Goal: Task Accomplishment & Management: Manage account settings

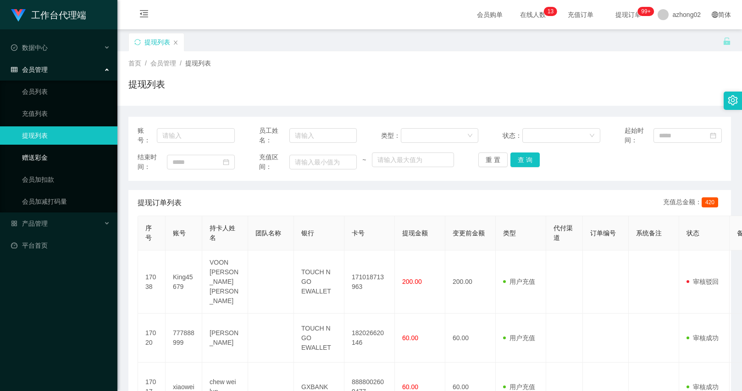
click at [48, 165] on link "赠送彩金" at bounding box center [66, 158] width 88 height 18
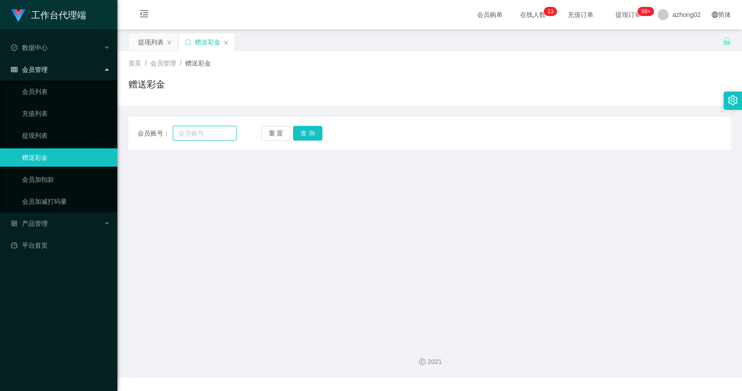
click at [210, 135] on input "text" at bounding box center [204, 133] width 63 height 15
paste input "Sookim"
type input "Sookim"
click at [297, 138] on button "查 询" at bounding box center [307, 133] width 29 height 15
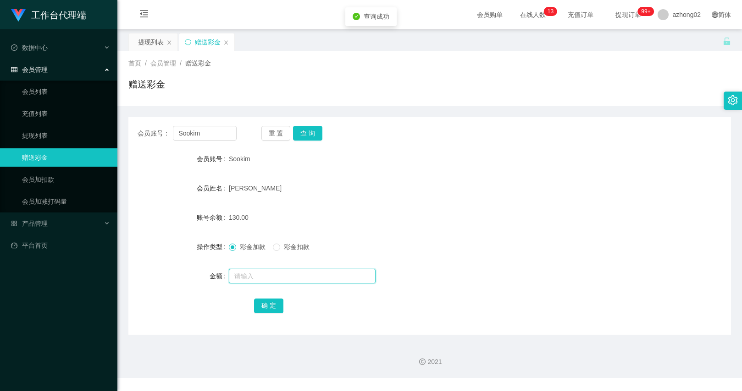
click at [262, 275] on input "text" at bounding box center [302, 276] width 147 height 15
type input "30"
click at [286, 243] on span "彩金扣款" at bounding box center [296, 246] width 33 height 7
click at [269, 304] on button "确 定" at bounding box center [268, 306] width 29 height 15
click at [52, 215] on div "产品管理" at bounding box center [58, 224] width 117 height 18
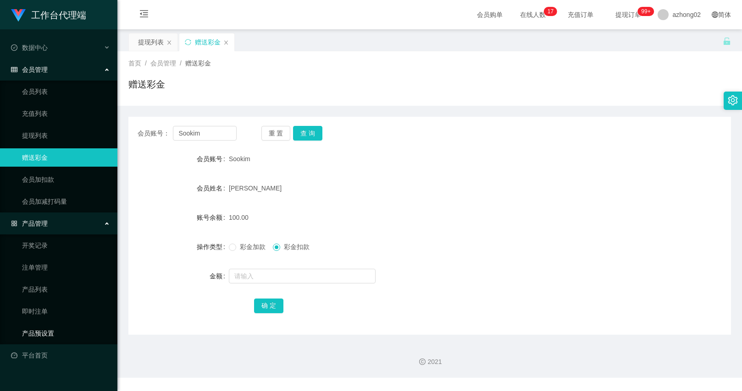
click at [41, 333] on link "产品预设置" at bounding box center [66, 334] width 88 height 18
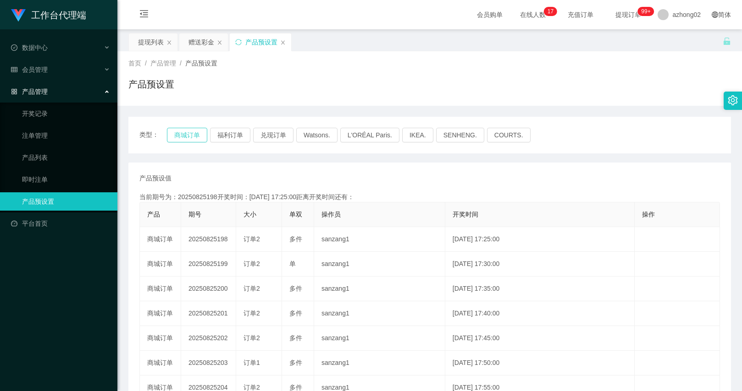
click at [183, 138] on button "商城订单" at bounding box center [187, 135] width 40 height 15
click at [45, 63] on div "会员管理" at bounding box center [58, 70] width 117 height 18
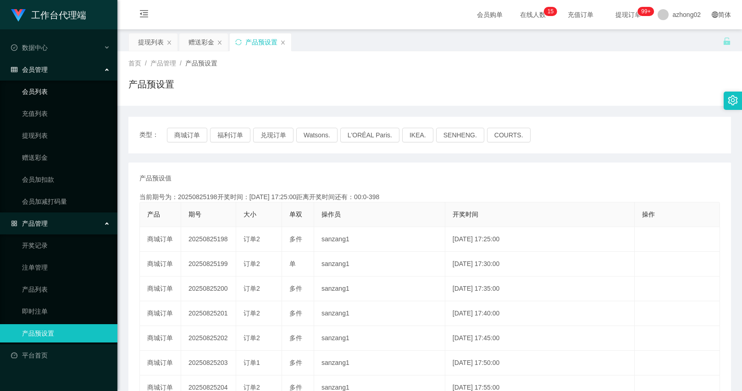
click at [65, 89] on link "会员列表" at bounding box center [66, 92] width 88 height 18
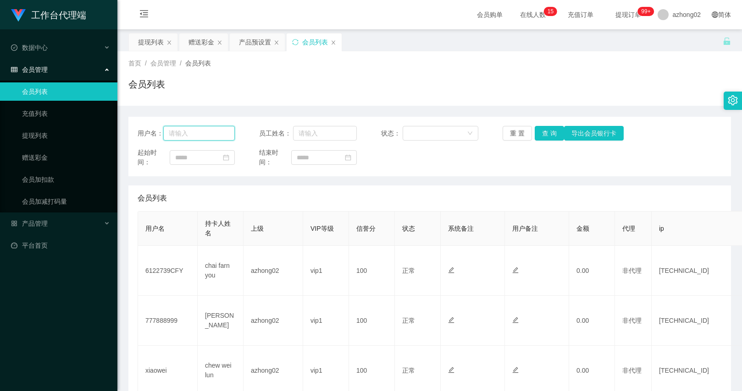
click at [197, 135] on input "text" at bounding box center [199, 133] width 72 height 15
paste input "youtub1"
type input "youtub1"
click at [560, 127] on button "查 询" at bounding box center [548, 133] width 29 height 15
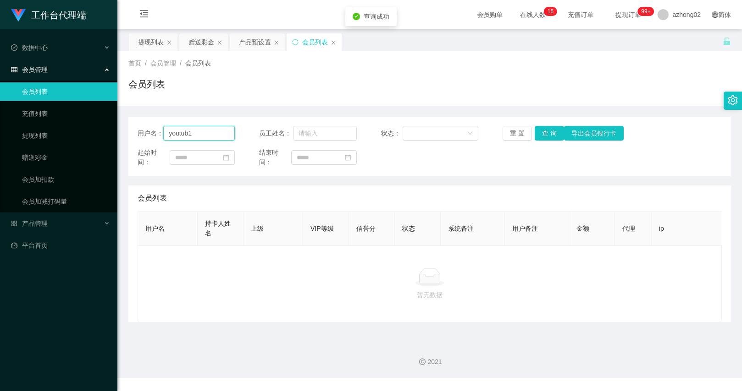
click at [213, 135] on input "youtub1" at bounding box center [199, 133] width 72 height 15
click at [675, 17] on span "azhong02" at bounding box center [686, 14] width 28 height 29
click at [685, 44] on li "退出登录" at bounding box center [679, 40] width 69 height 15
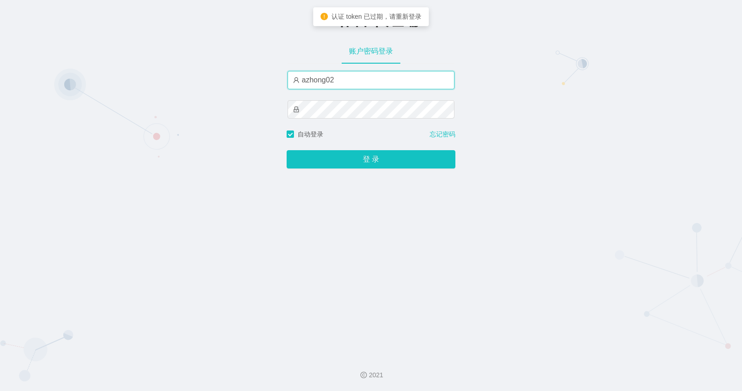
click at [325, 85] on input "azhong02" at bounding box center [370, 80] width 167 height 18
type input "azhong01"
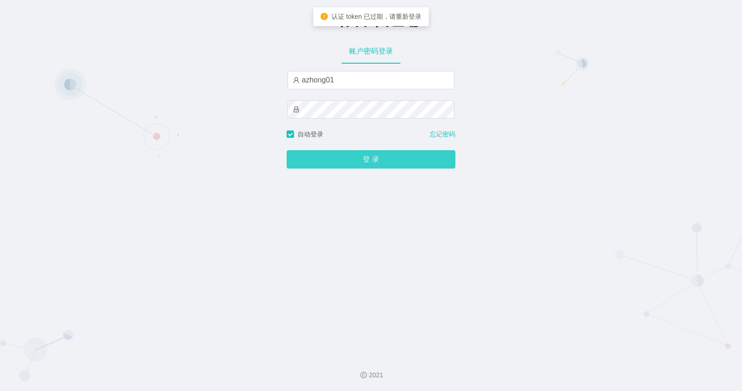
click at [372, 163] on button "登 录" at bounding box center [370, 159] width 169 height 18
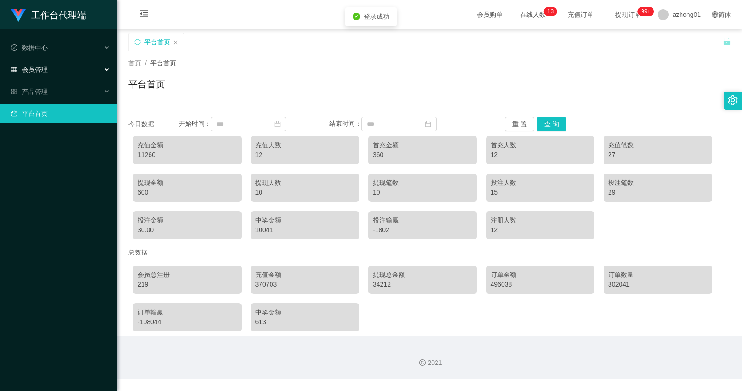
click at [64, 68] on div "会员管理" at bounding box center [58, 70] width 117 height 18
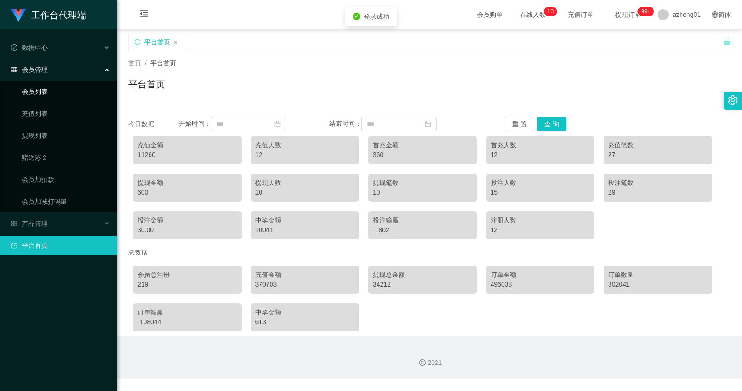
click at [53, 94] on link "会员列表" at bounding box center [66, 92] width 88 height 18
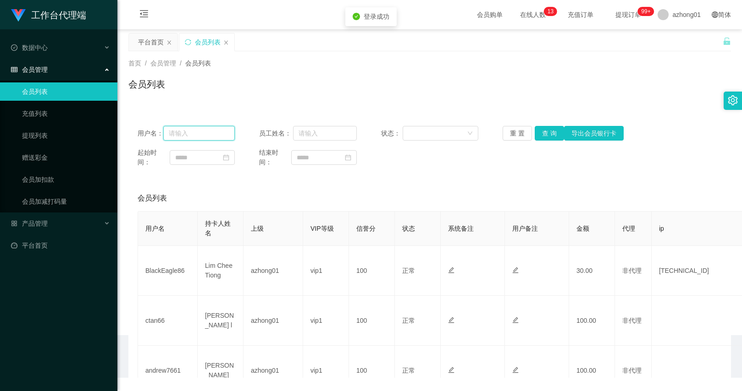
click at [216, 137] on input "text" at bounding box center [199, 133] width 72 height 15
paste input "youtub1"
type input "youtub1"
click at [544, 133] on button "查 询" at bounding box center [548, 133] width 29 height 15
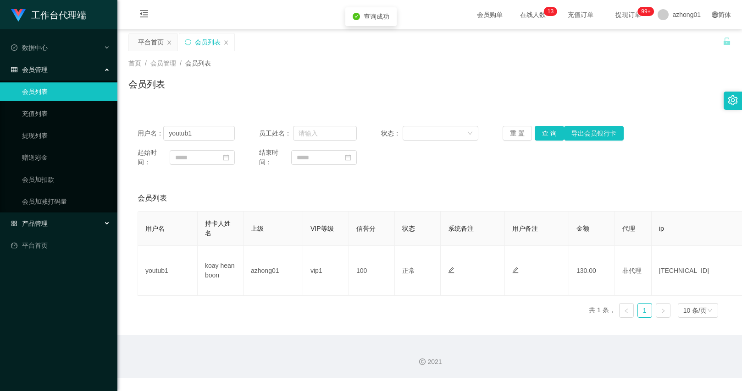
click at [53, 229] on div "产品管理" at bounding box center [58, 224] width 117 height 18
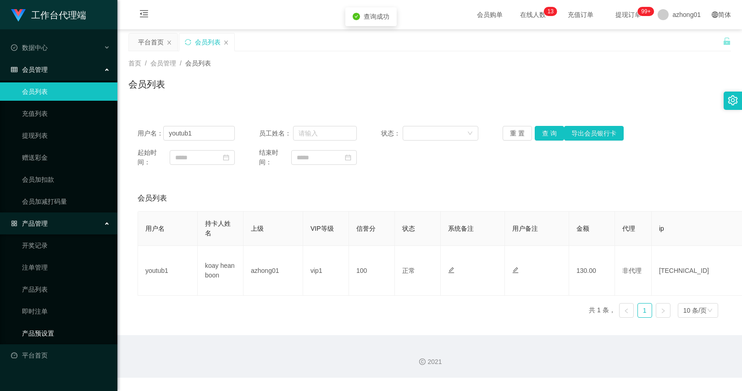
click at [68, 326] on link "产品预设置" at bounding box center [66, 334] width 88 height 18
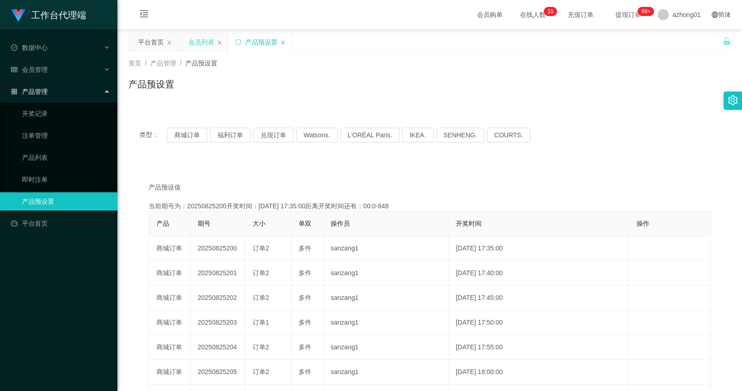
click at [207, 48] on div "会员列表" at bounding box center [201, 41] width 26 height 17
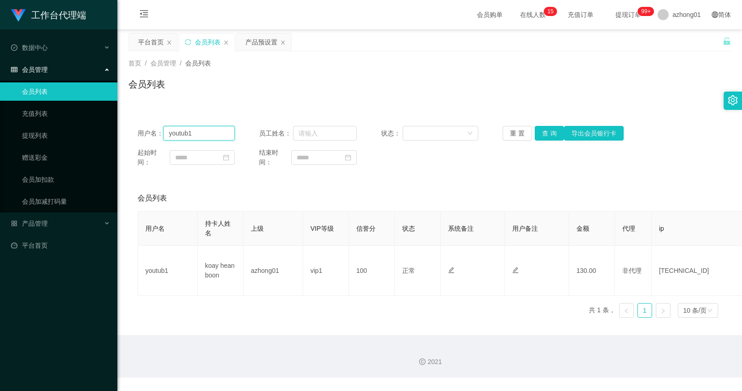
click at [216, 138] on input "youtub1" at bounding box center [199, 133] width 72 height 15
paste input "who110388who"
type input "who110388who"
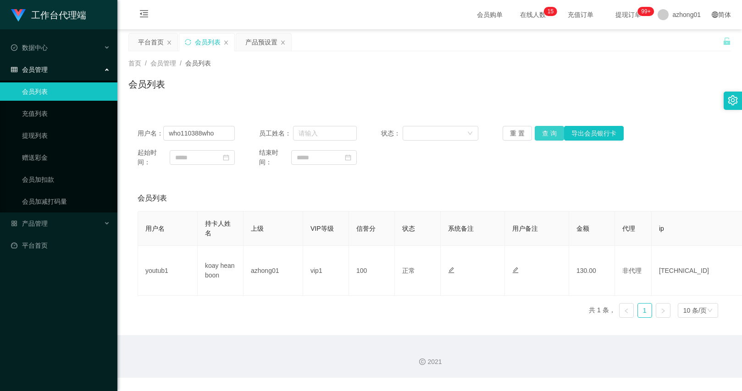
click at [550, 133] on button "查 询" at bounding box center [548, 133] width 29 height 15
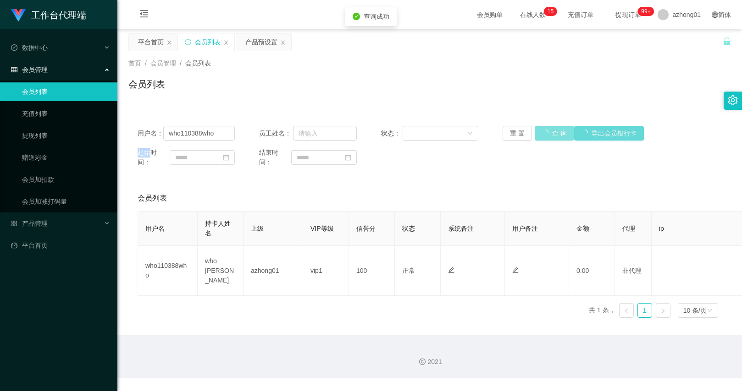
click at [550, 133] on div "重 置 查 询 导出会员银行卡" at bounding box center [550, 133] width 97 height 15
click at [550, 133] on button "查 询" at bounding box center [553, 133] width 39 height 15
click at [264, 36] on div "产品预设置" at bounding box center [261, 41] width 32 height 17
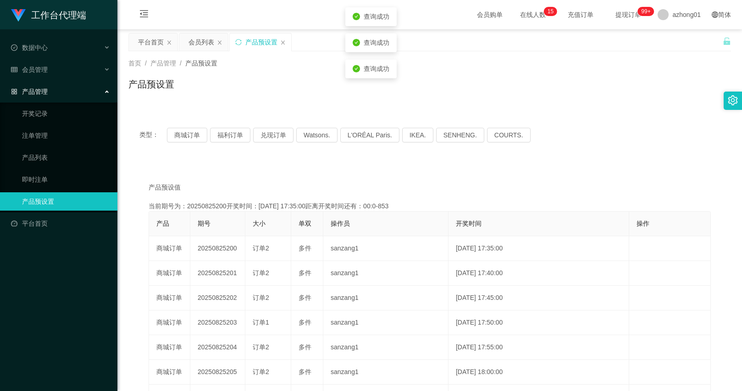
click at [611, 14] on span "提现订单 99+" at bounding box center [628, 14] width 35 height 6
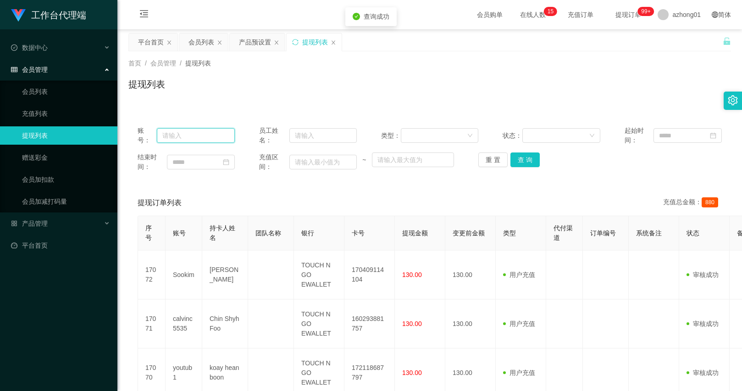
click at [217, 134] on input "text" at bounding box center [196, 135] width 78 height 15
paste input "who110388who"
type input "who110388who"
click at [522, 164] on button "查 询" at bounding box center [524, 160] width 29 height 15
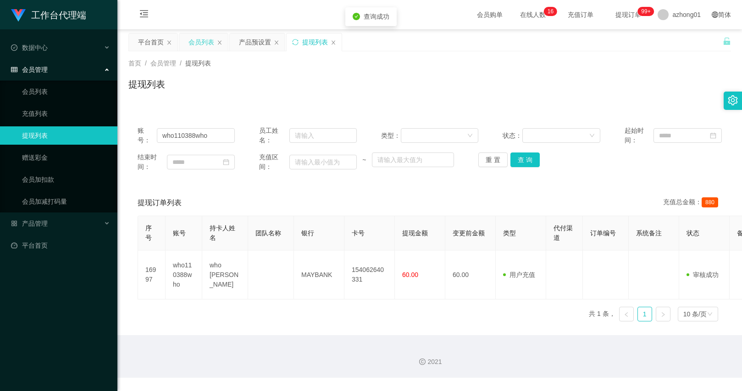
click at [204, 47] on div "会员列表" at bounding box center [201, 41] width 26 height 17
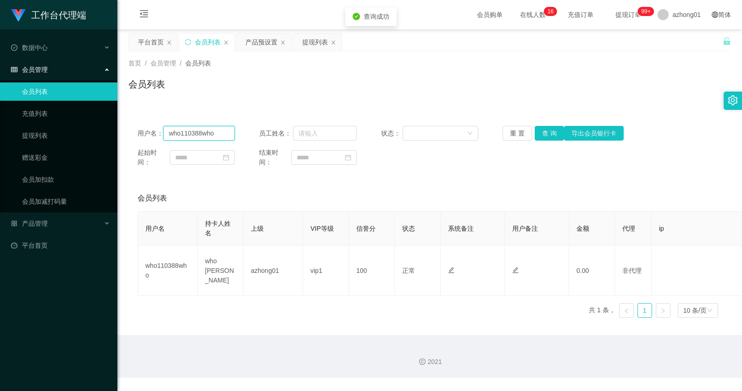
click at [221, 135] on input "who110388who" at bounding box center [199, 133] width 72 height 15
click at [559, 137] on button "查 询" at bounding box center [548, 133] width 29 height 15
drag, startPoint x: 48, startPoint y: 160, endPoint x: 77, endPoint y: 144, distance: 33.2
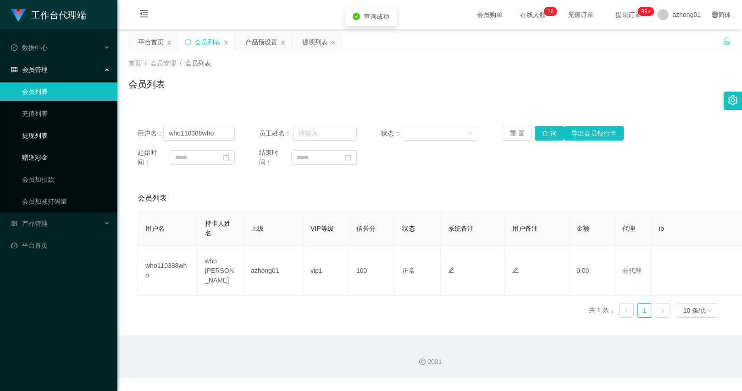
click at [48, 160] on link "赠送彩金" at bounding box center [66, 158] width 88 height 18
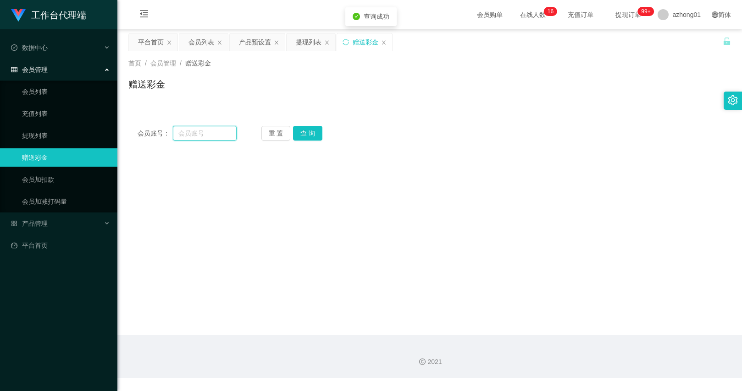
click at [196, 133] on input "text" at bounding box center [204, 133] width 63 height 15
paste input "who110388who"
type input "who110388who"
click at [309, 133] on button "查 询" at bounding box center [307, 133] width 29 height 15
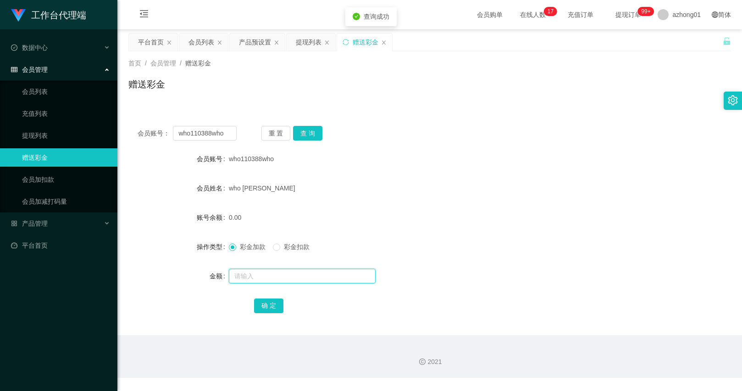
click at [273, 275] on input "text" at bounding box center [302, 276] width 147 height 15
type input "390"
click at [270, 308] on button "确 定" at bounding box center [268, 306] width 29 height 15
